Goal: Task Accomplishment & Management: Complete application form

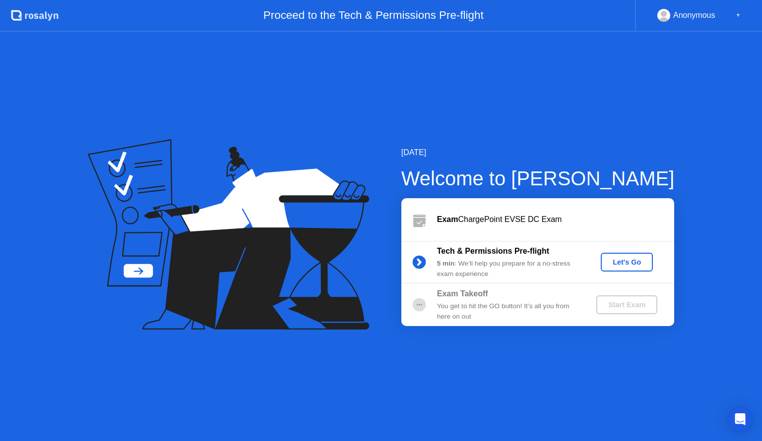
click at [623, 260] on div "Let's Go" at bounding box center [626, 262] width 44 height 8
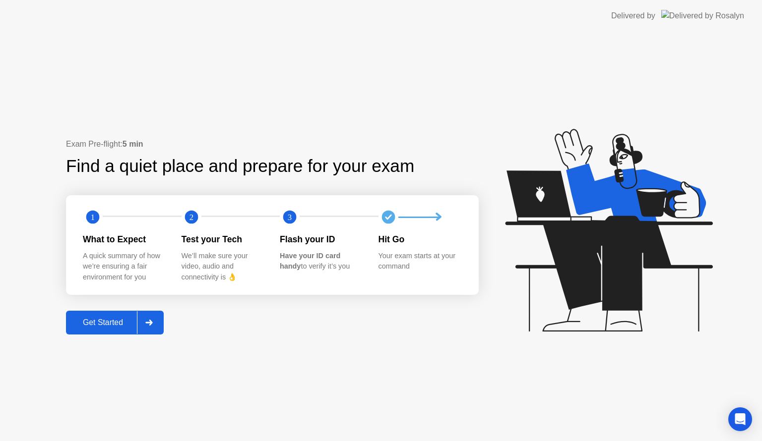
click at [99, 326] on div "Get Started" at bounding box center [103, 322] width 68 height 9
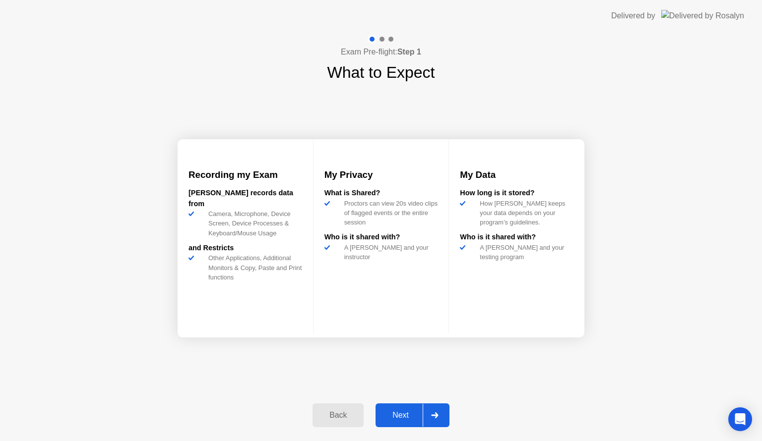
click at [398, 414] on div "Next" at bounding box center [400, 415] width 44 height 9
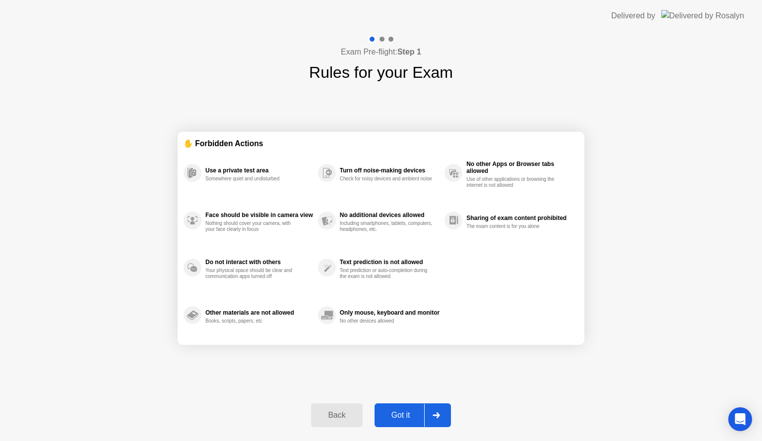
click at [399, 412] on div "Got it" at bounding box center [400, 415] width 47 height 9
select select "**********"
select select "*******"
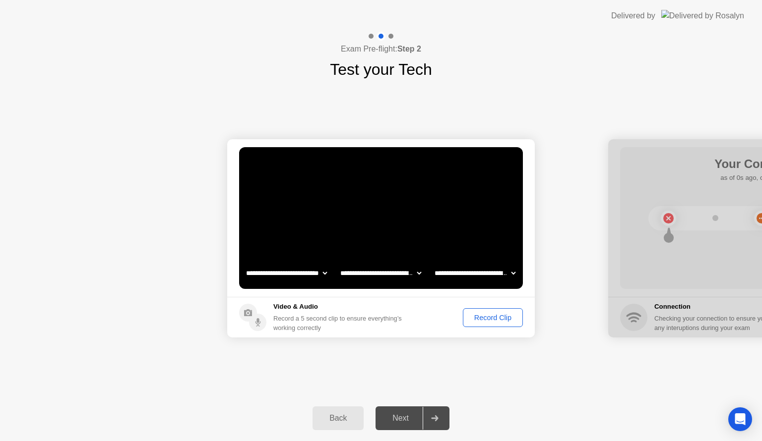
click at [482, 314] on div "Record Clip" at bounding box center [492, 318] width 53 height 8
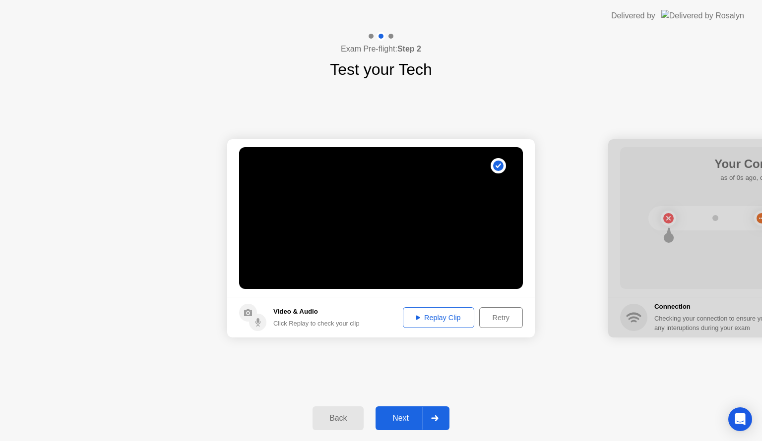
click at [443, 314] on div "Replay Clip" at bounding box center [438, 318] width 64 height 8
click at [389, 415] on div "Next" at bounding box center [400, 418] width 44 height 9
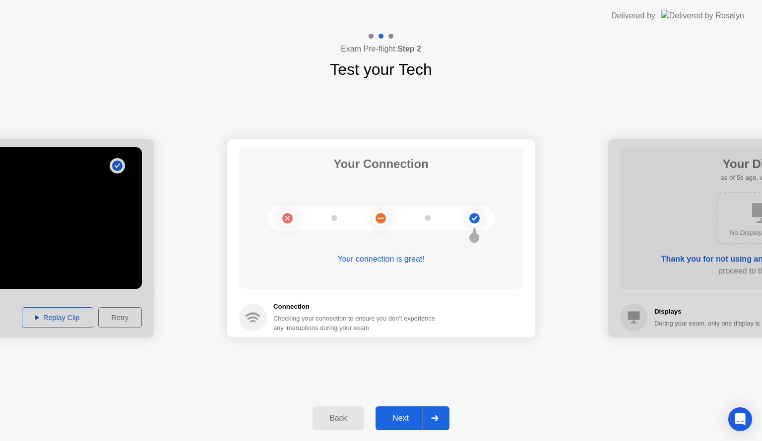
click at [401, 415] on div "Next" at bounding box center [400, 418] width 44 height 9
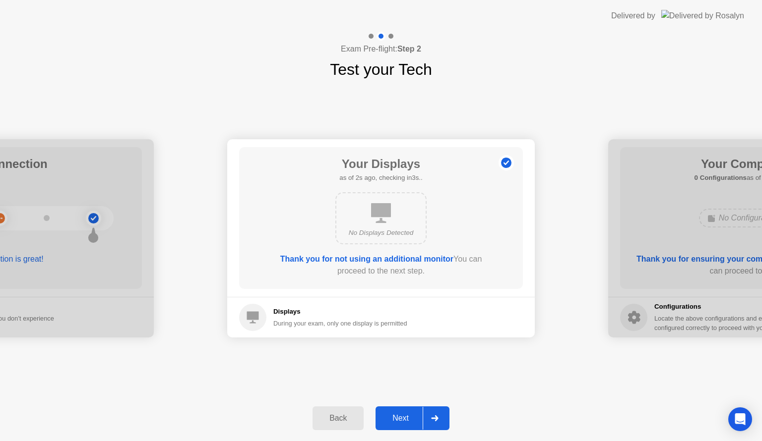
click at [399, 418] on div "Next" at bounding box center [400, 418] width 44 height 9
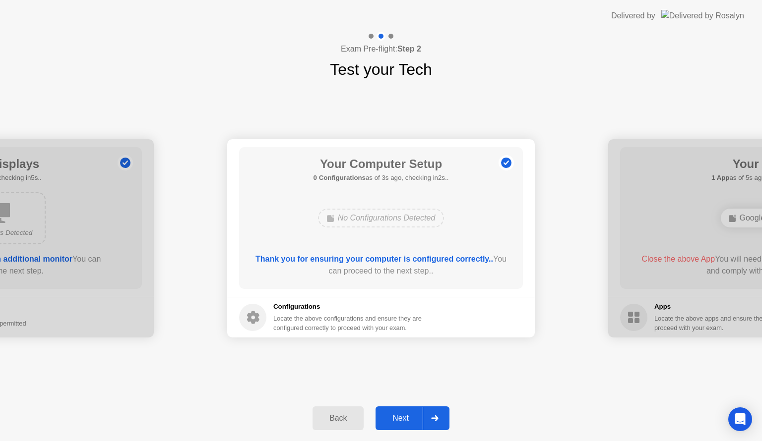
click at [392, 410] on button "Next" at bounding box center [412, 419] width 74 height 24
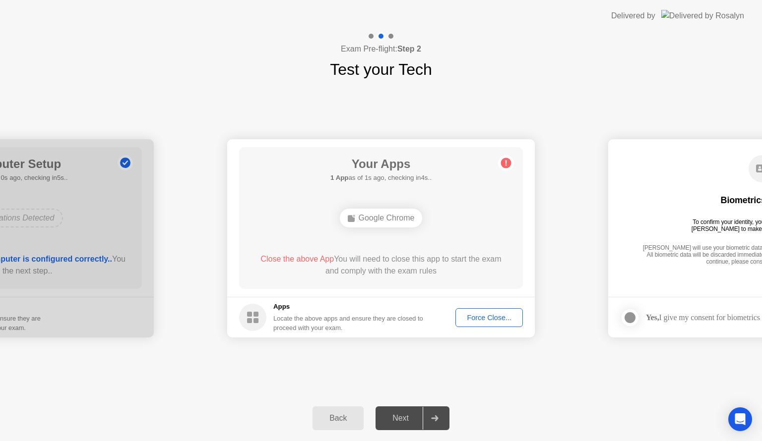
click at [491, 315] on div "Force Close..." at bounding box center [489, 318] width 60 height 8
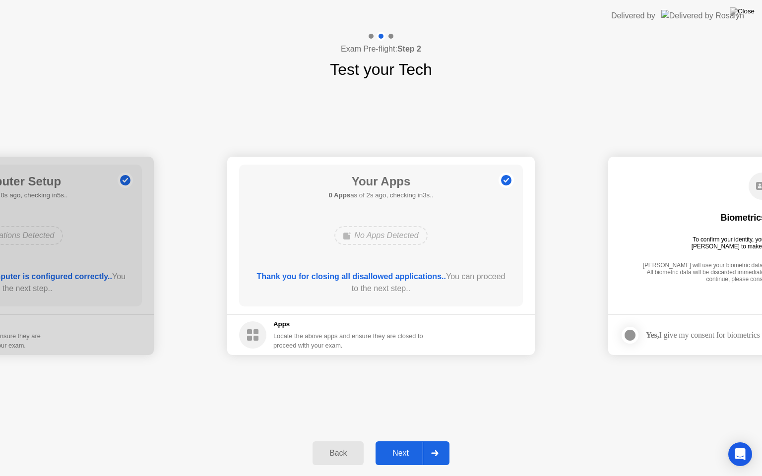
click at [396, 441] on div "Next" at bounding box center [400, 453] width 44 height 9
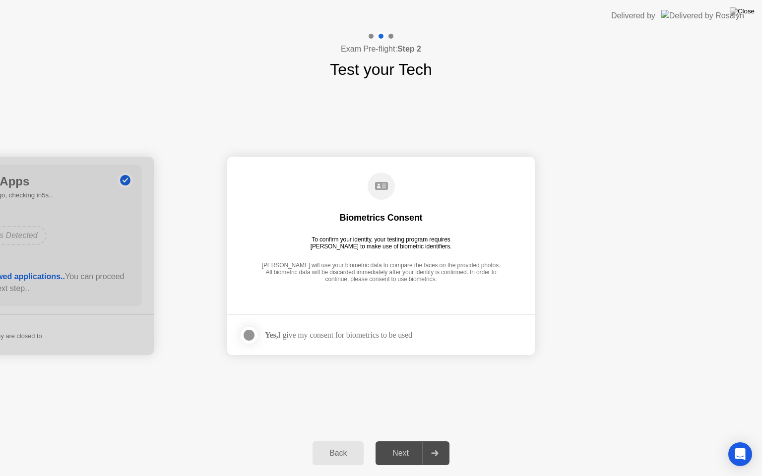
click at [247, 336] on div at bounding box center [249, 335] width 12 height 12
click at [407, 441] on div "Next" at bounding box center [400, 453] width 44 height 9
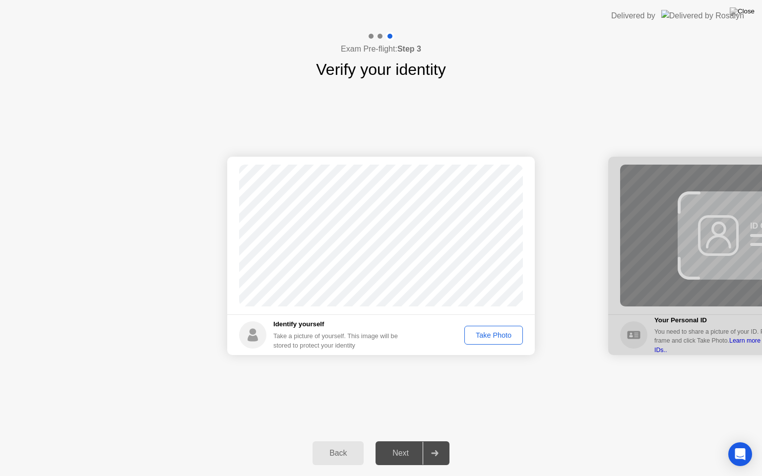
click at [483, 331] on div "Take Photo" at bounding box center [494, 335] width 52 height 8
click at [404, 441] on div "Next" at bounding box center [400, 453] width 44 height 9
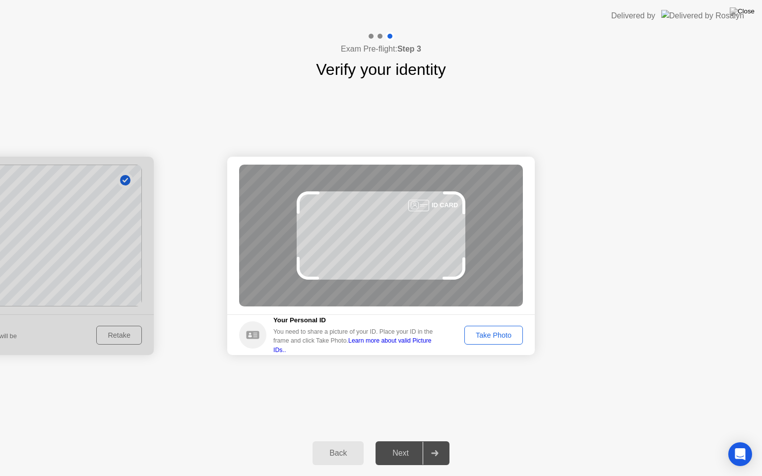
click at [472, 331] on div "Take Photo" at bounding box center [494, 335] width 52 height 8
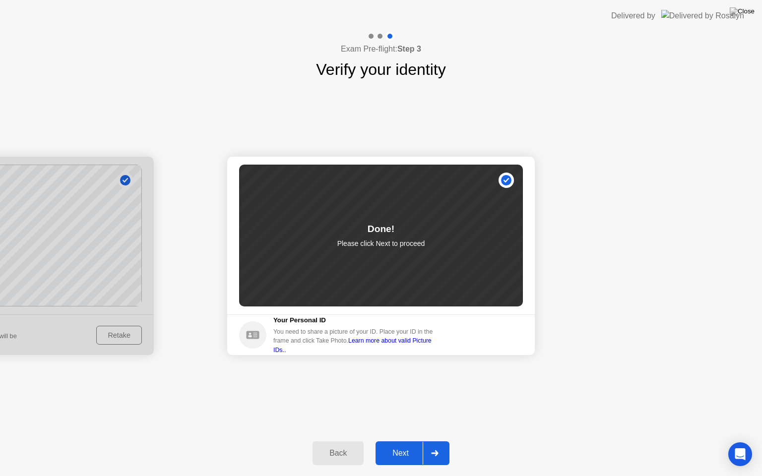
click at [386, 441] on button "Next" at bounding box center [412, 453] width 74 height 24
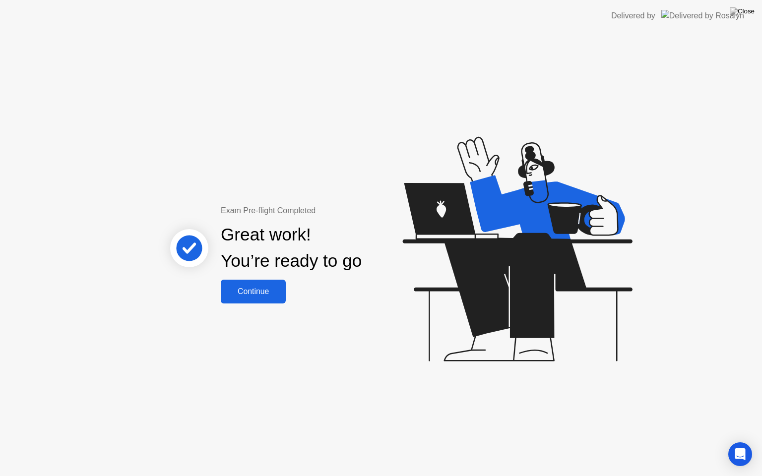
click at [238, 290] on div "Continue" at bounding box center [253, 291] width 59 height 9
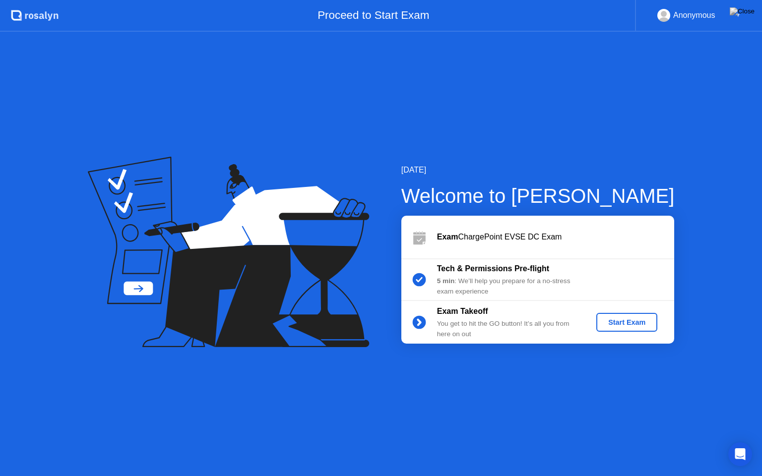
click at [617, 315] on button "Start Exam" at bounding box center [626, 322] width 61 height 19
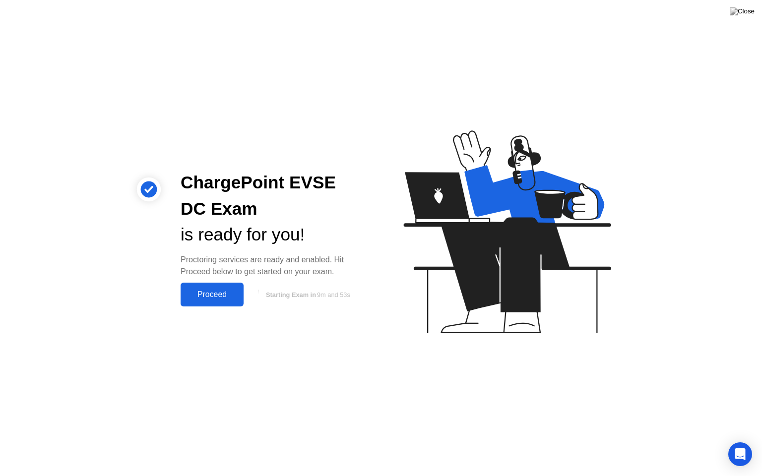
click at [204, 294] on div "Proceed" at bounding box center [211, 294] width 57 height 9
